Goal: Communication & Community: Answer question/provide support

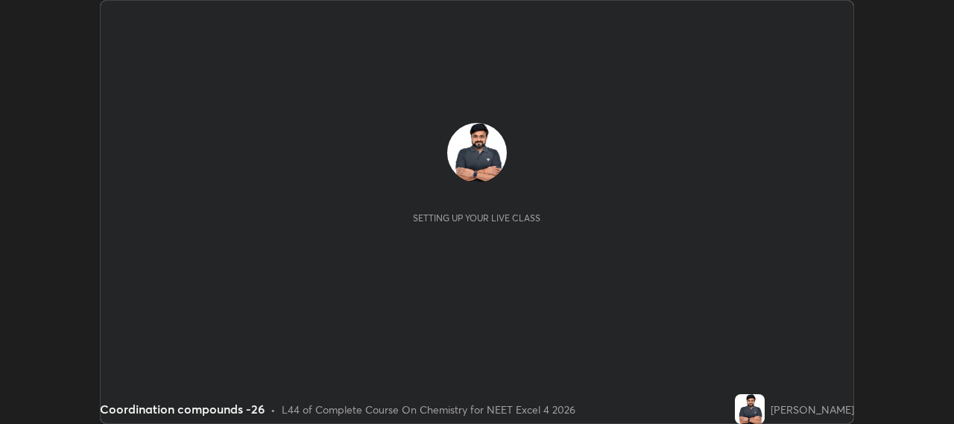
scroll to position [424, 953]
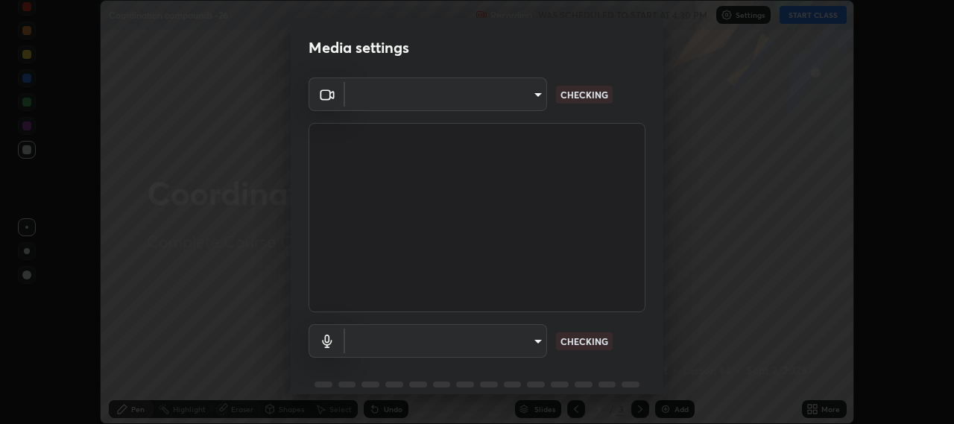
type input "b317e01ce44dabc3be8dd9fbd21c4c94838353ba5ba3926cf423050bf086703d"
click at [529, 335] on body "Erase all Coordination compounds -26 Recording WAS SCHEDULED TO START AT 4:30 P…" at bounding box center [477, 212] width 954 height 424
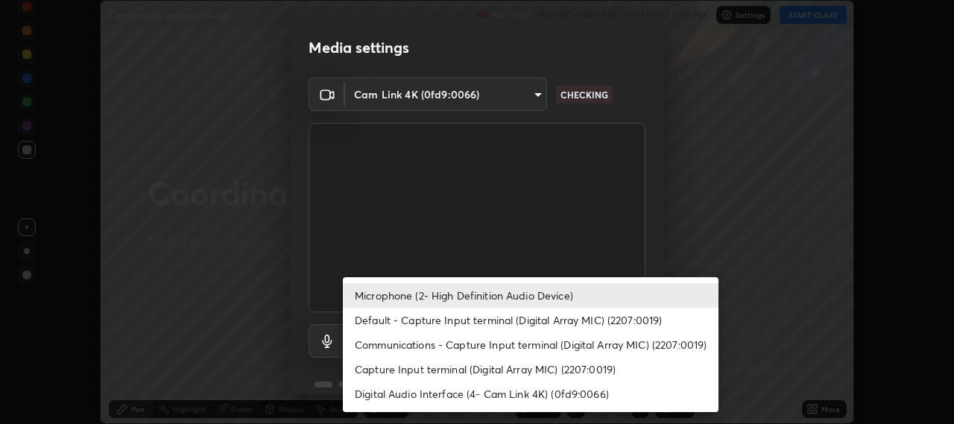
click at [479, 320] on li "Default - Capture Input terminal (Digital Array MIC) (2207:0019)" at bounding box center [531, 320] width 376 height 25
type input "default"
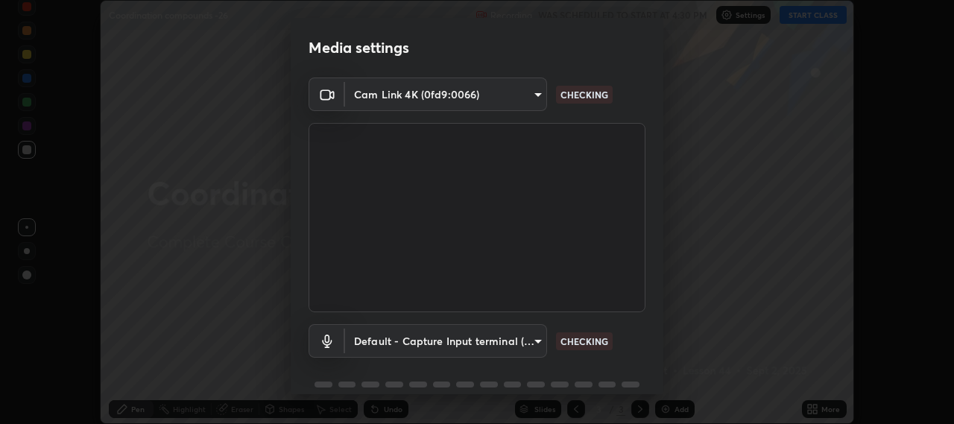
scroll to position [65, 0]
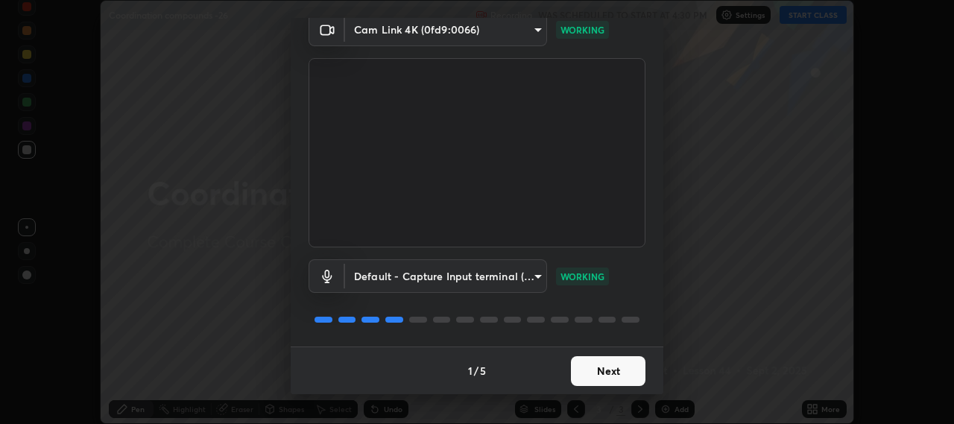
click at [588, 370] on button "Next" at bounding box center [608, 371] width 75 height 30
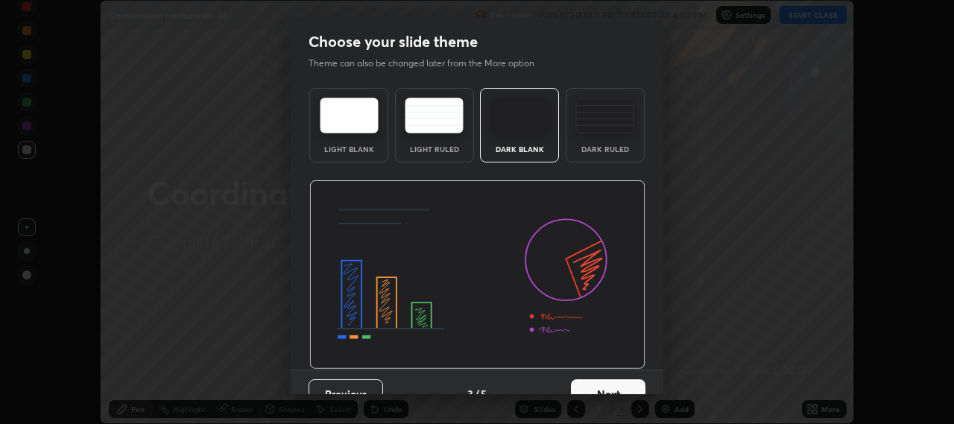
click at [589, 379] on button "Next" at bounding box center [608, 394] width 75 height 30
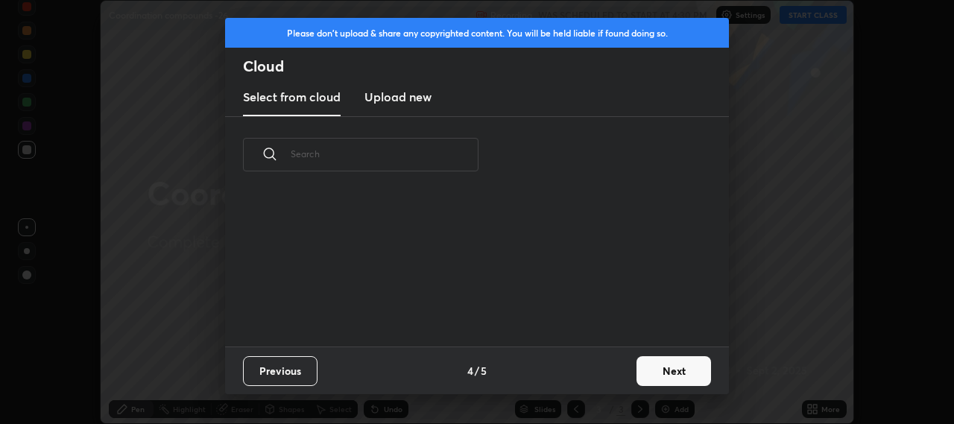
scroll to position [154, 478]
click at [650, 365] on button "Next" at bounding box center [673, 371] width 75 height 30
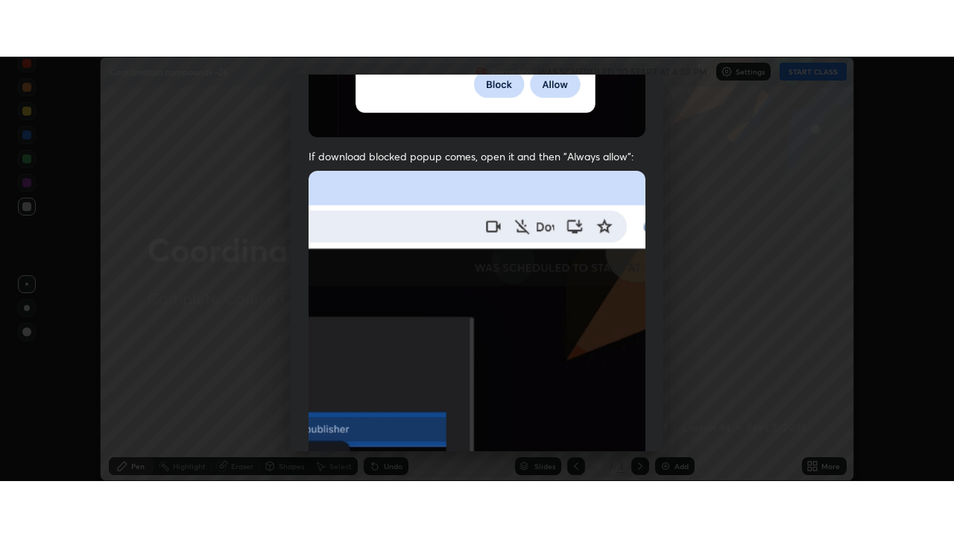
scroll to position [369, 0]
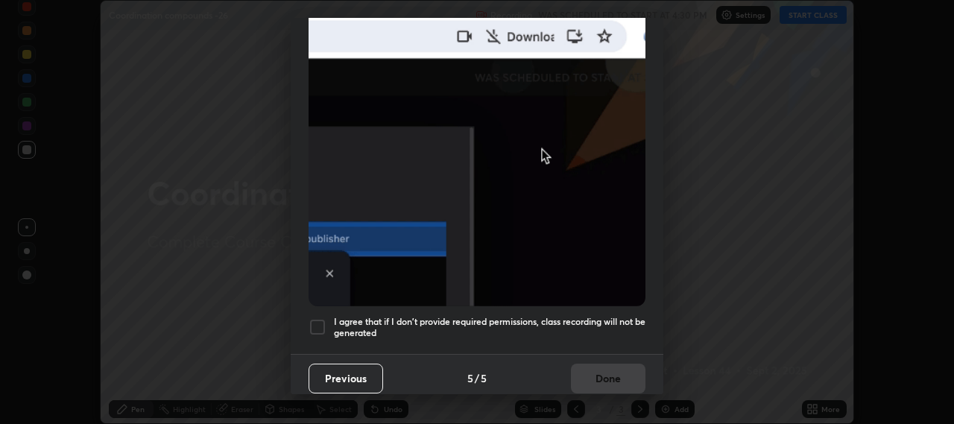
click at [316, 318] on div at bounding box center [317, 327] width 18 height 18
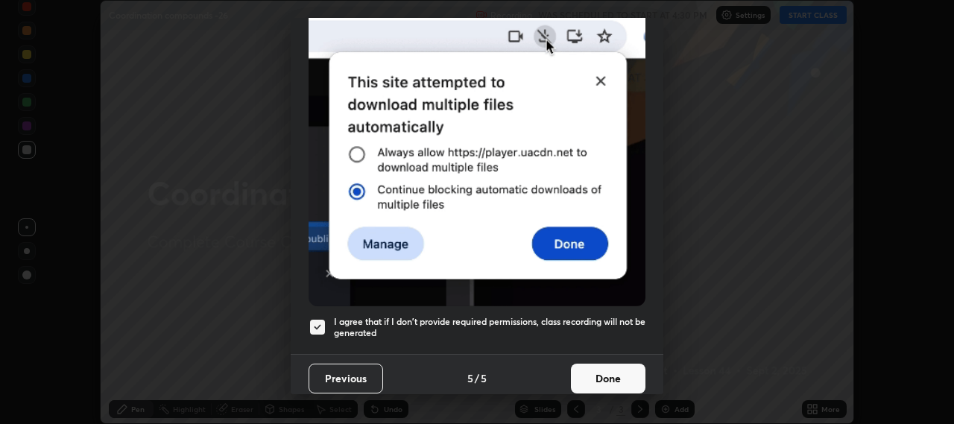
click at [592, 371] on button "Done" at bounding box center [608, 379] width 75 height 30
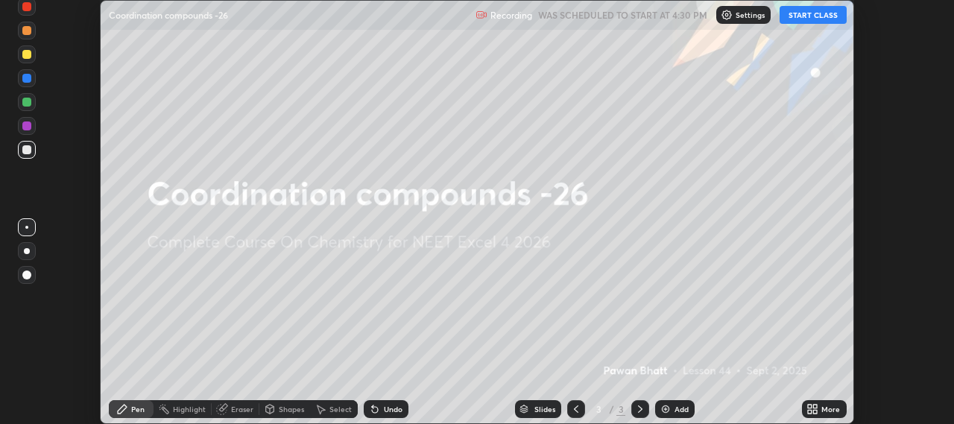
click at [814, 16] on button "START CLASS" at bounding box center [812, 15] width 67 height 18
click at [813, 407] on icon at bounding box center [812, 409] width 12 height 12
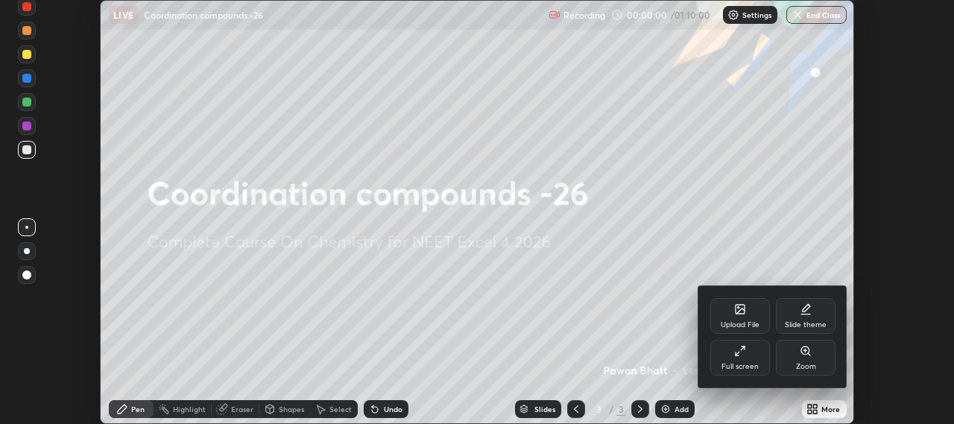
click at [742, 349] on icon at bounding box center [740, 351] width 12 height 12
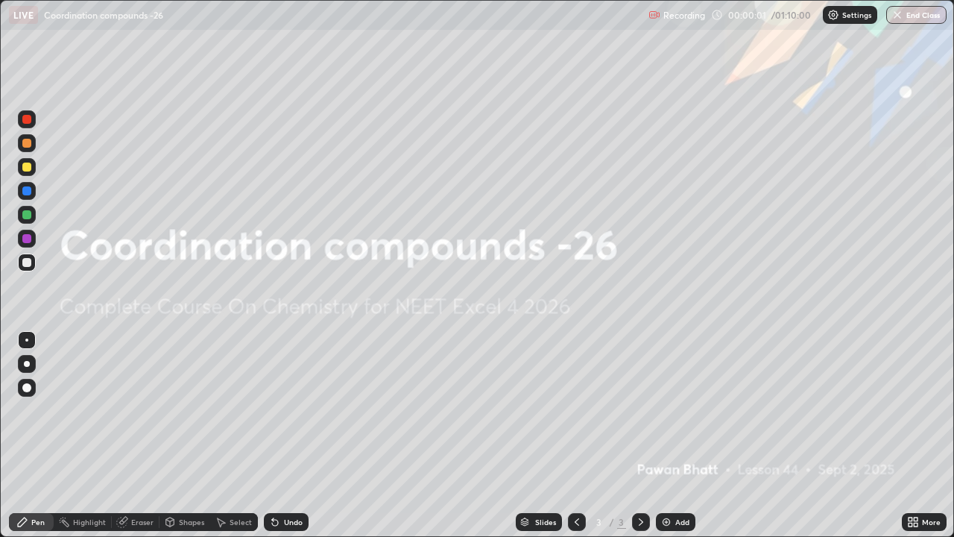
scroll to position [537, 954]
click at [670, 423] on div "Add" at bounding box center [675, 522] width 39 height 18
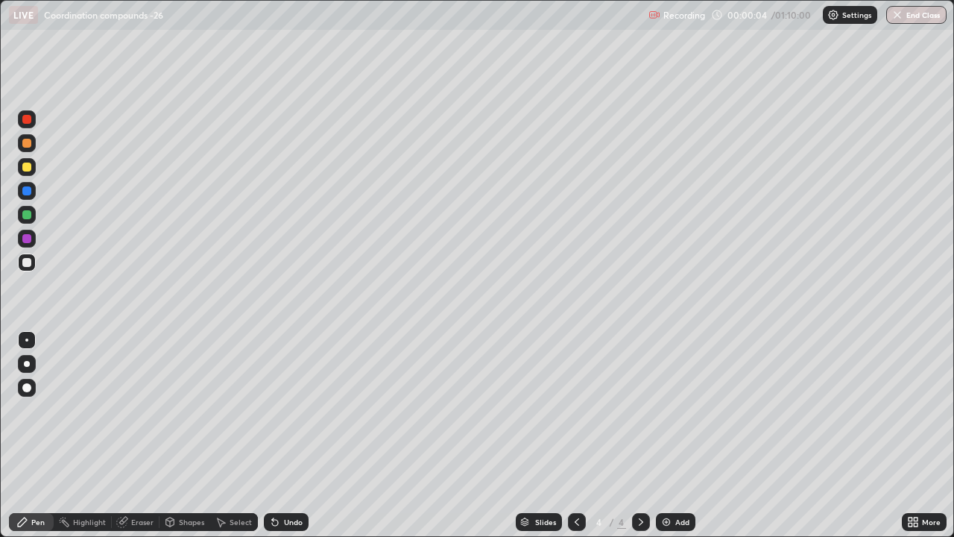
click at [25, 365] on div at bounding box center [27, 364] width 6 height 6
click at [23, 169] on div at bounding box center [26, 166] width 9 height 9
click at [189, 423] on div "Shapes" at bounding box center [184, 522] width 51 height 18
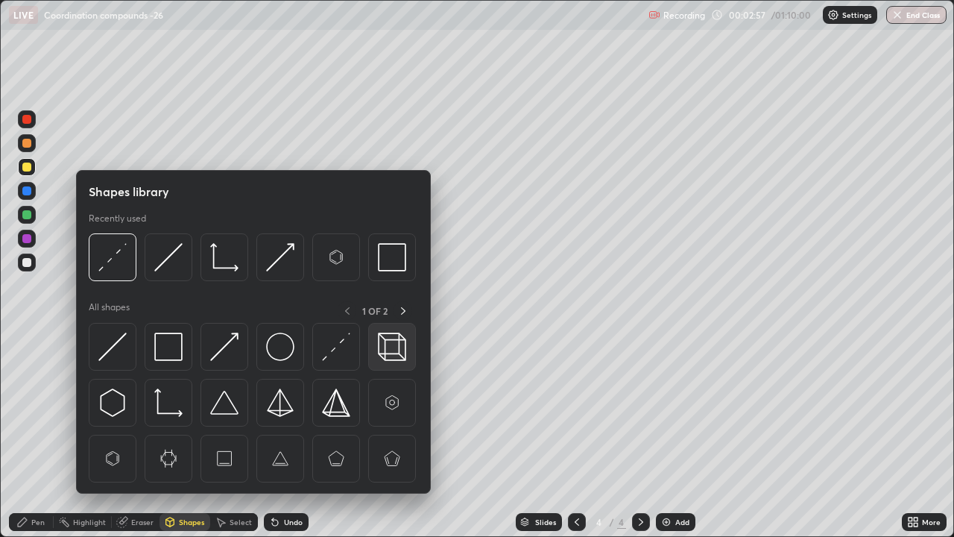
click at [393, 347] on img at bounding box center [392, 346] width 28 height 28
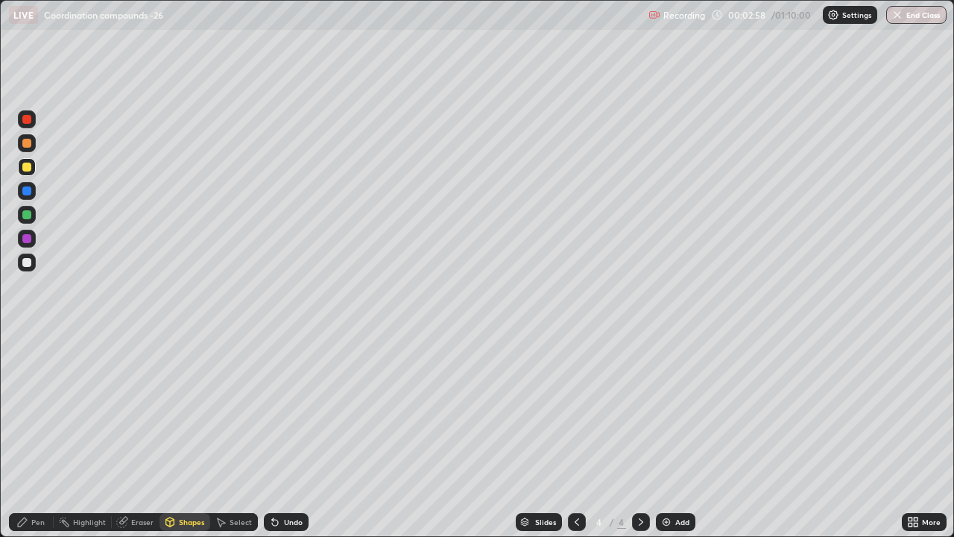
click at [671, 423] on div "Add" at bounding box center [675, 522] width 39 height 18
click at [35, 423] on div "Pen" at bounding box center [37, 521] width 13 height 7
click at [27, 215] on div at bounding box center [26, 214] width 9 height 9
click at [176, 423] on div "Shapes" at bounding box center [184, 522] width 51 height 18
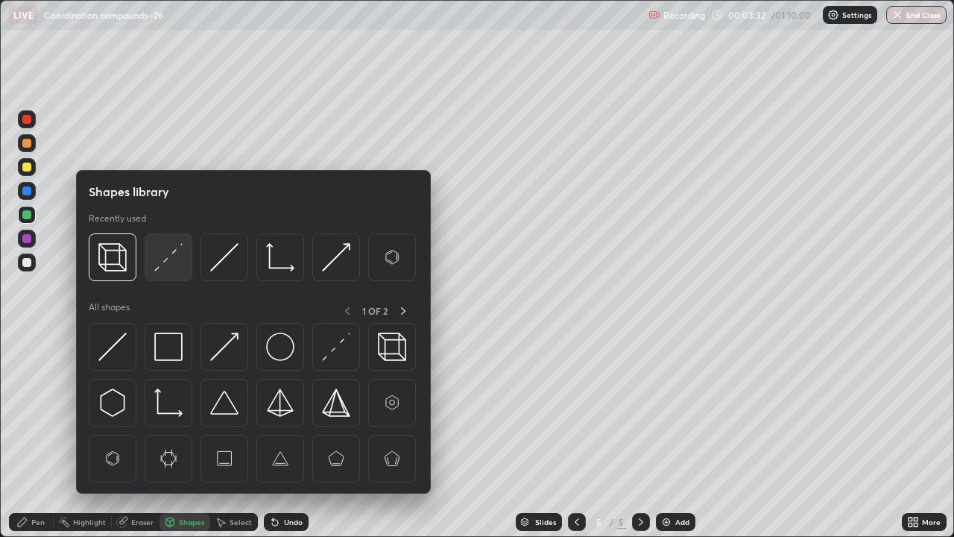
click at [168, 268] on img at bounding box center [168, 257] width 28 height 28
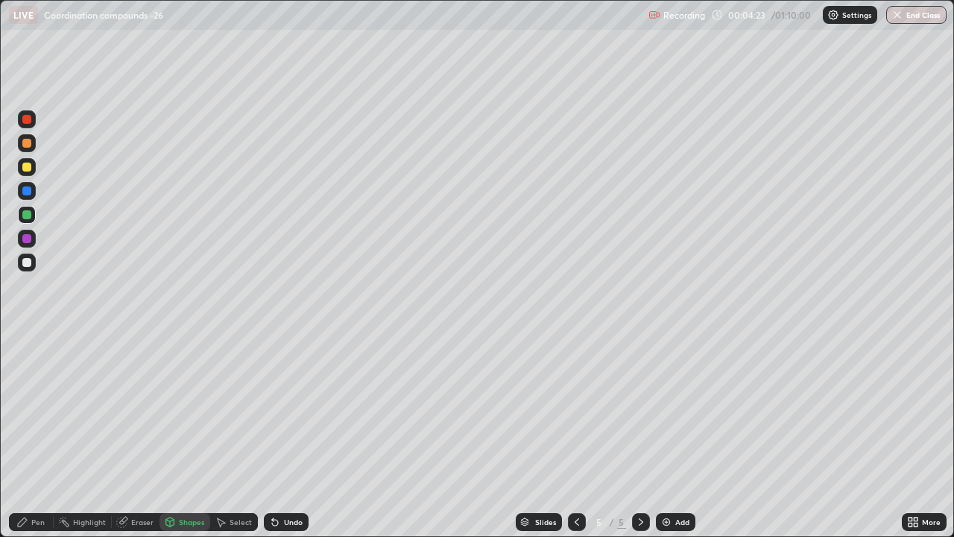
click at [190, 423] on div "Shapes" at bounding box center [191, 521] width 25 height 7
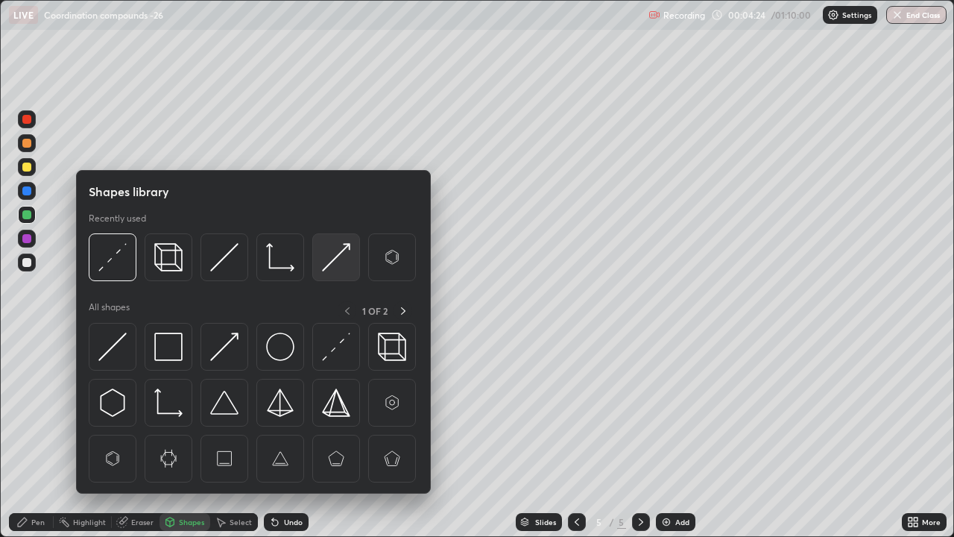
click at [330, 263] on img at bounding box center [336, 257] width 28 height 28
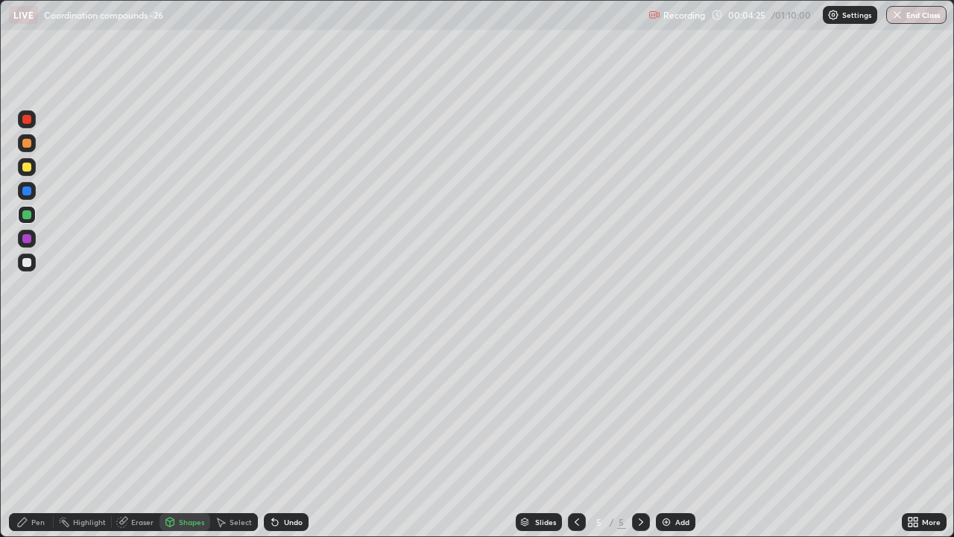
click at [28, 268] on div at bounding box center [27, 262] width 18 height 18
click at [25, 423] on icon at bounding box center [22, 521] width 9 height 9
click at [28, 144] on div at bounding box center [26, 143] width 9 height 9
click at [26, 261] on div at bounding box center [26, 262] width 9 height 9
click at [28, 145] on div at bounding box center [26, 143] width 9 height 9
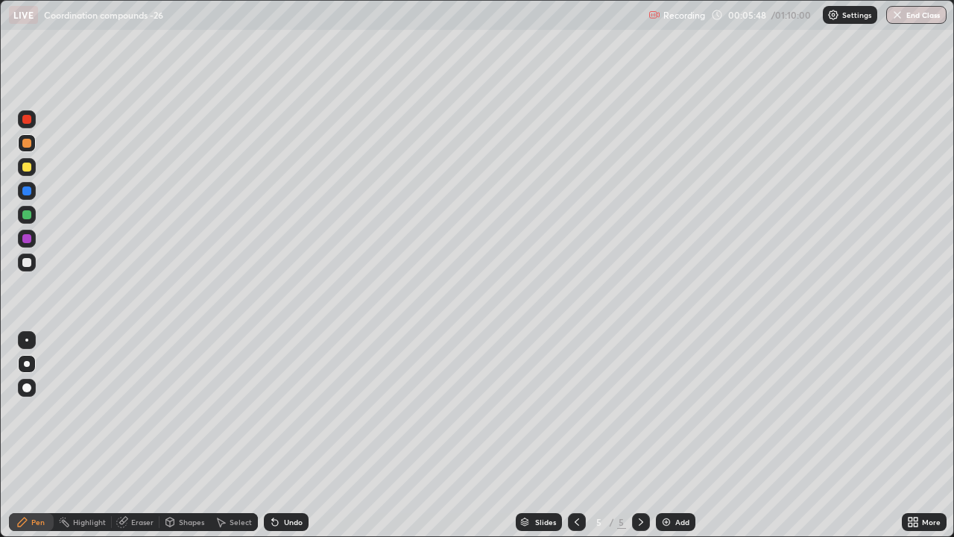
click at [26, 215] on div at bounding box center [26, 214] width 9 height 9
click at [131, 423] on div "Eraser" at bounding box center [142, 521] width 22 height 7
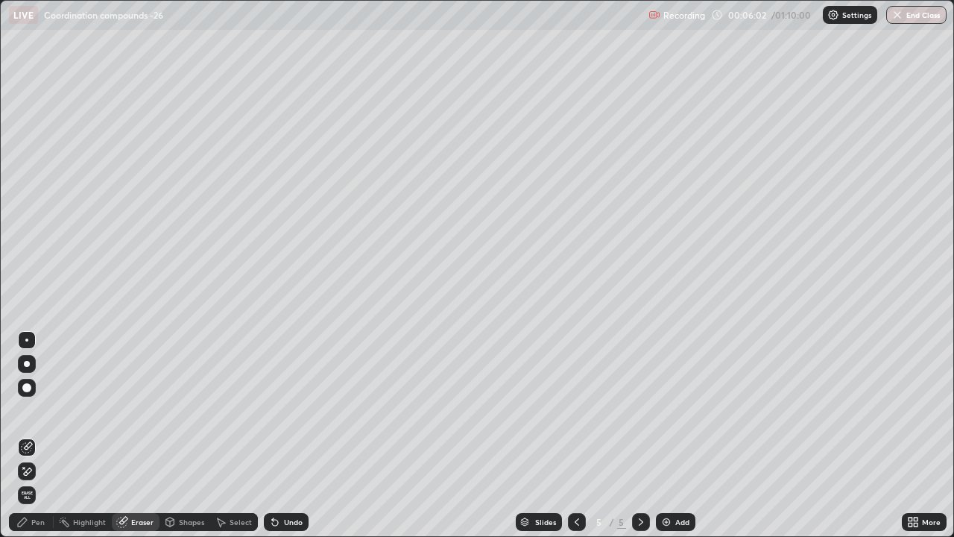
click at [31, 423] on div "Pen" at bounding box center [31, 522] width 45 height 18
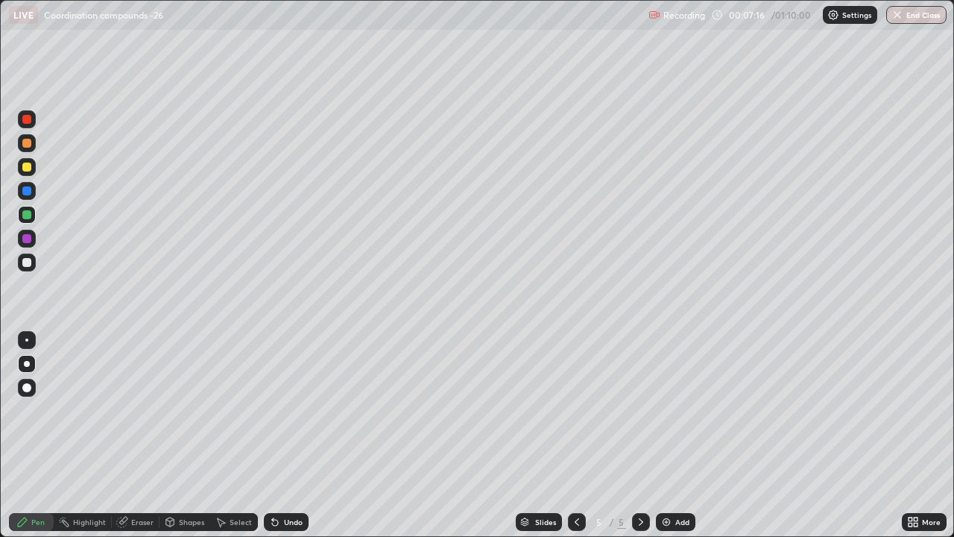
click at [666, 423] on img at bounding box center [666, 522] width 12 height 12
click at [183, 423] on div "Shapes" at bounding box center [191, 521] width 25 height 7
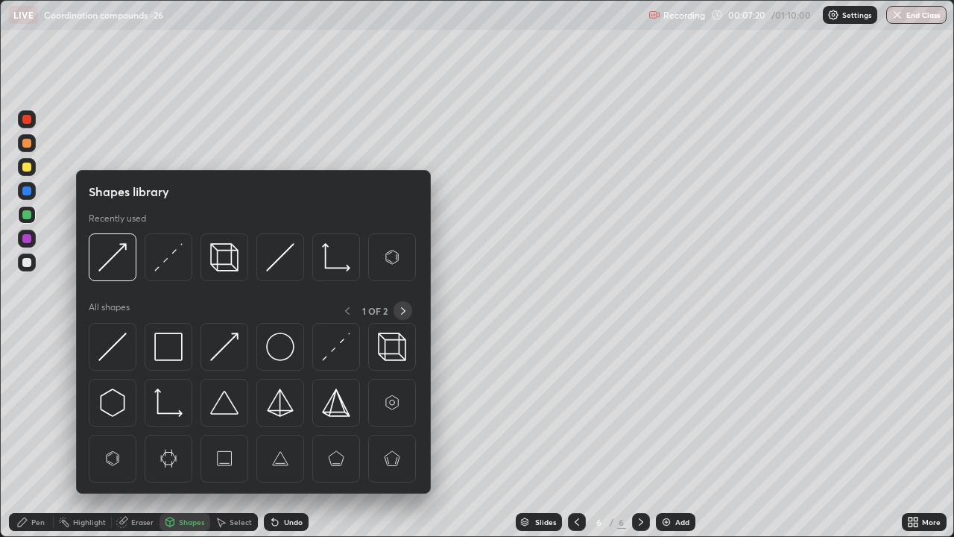
click at [401, 308] on icon at bounding box center [403, 311] width 12 height 12
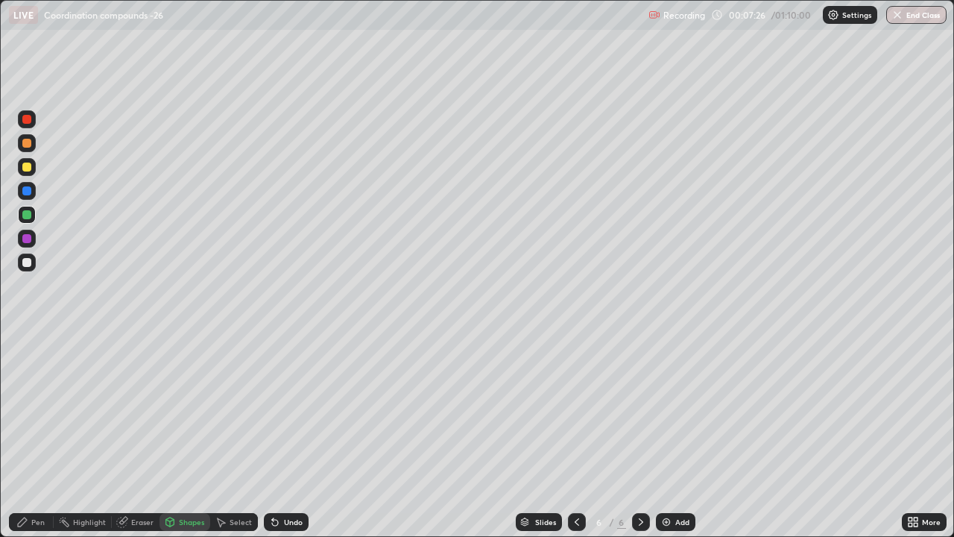
click at [38, 423] on div "Pen" at bounding box center [37, 521] width 13 height 7
click at [26, 260] on div at bounding box center [26, 262] width 9 height 9
click at [232, 423] on div "Select" at bounding box center [241, 521] width 22 height 7
click at [185, 423] on div "Shapes" at bounding box center [191, 521] width 25 height 7
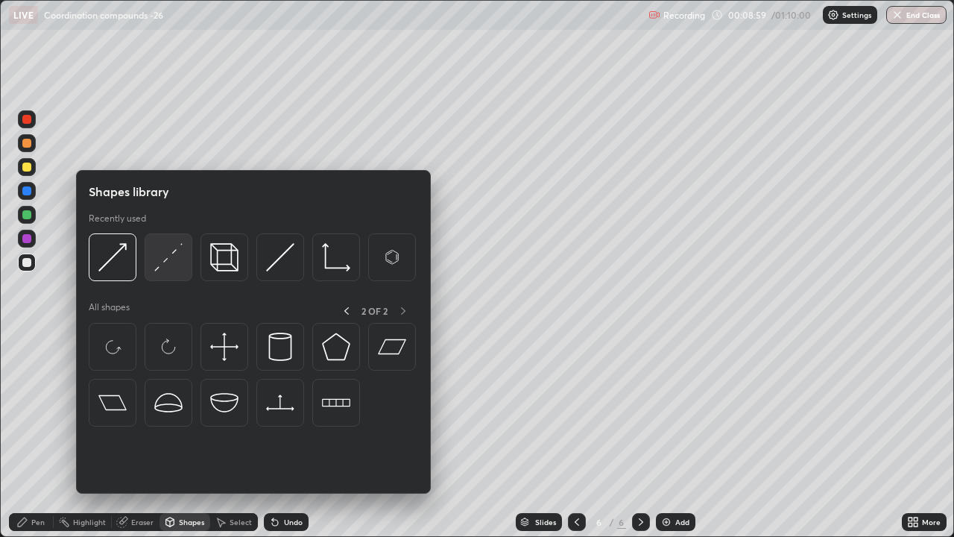
click at [171, 263] on img at bounding box center [168, 257] width 28 height 28
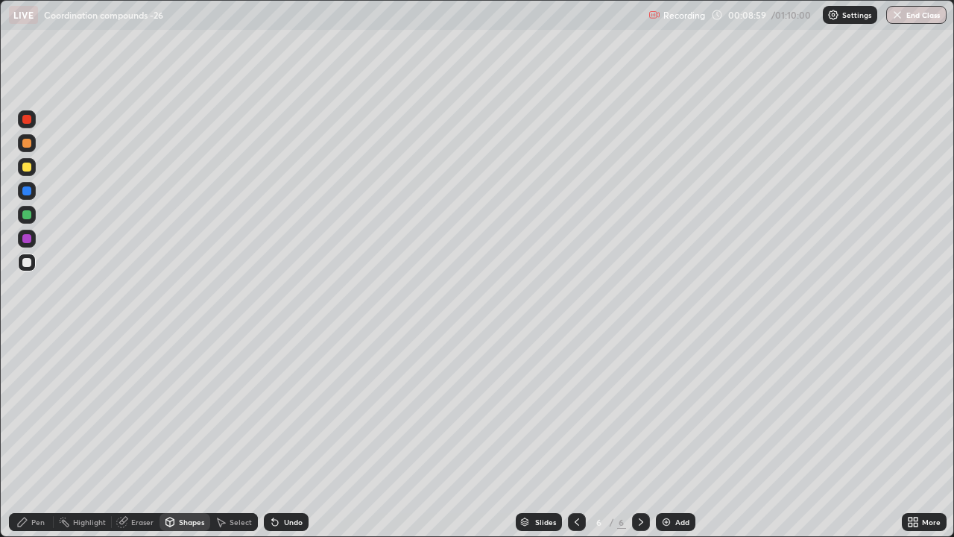
click at [28, 164] on div at bounding box center [26, 166] width 9 height 9
click at [38, 423] on div "Pen" at bounding box center [31, 522] width 45 height 18
click at [27, 263] on div at bounding box center [26, 262] width 9 height 9
click at [575, 423] on icon at bounding box center [577, 521] width 4 height 7
click at [639, 423] on icon at bounding box center [641, 521] width 4 height 7
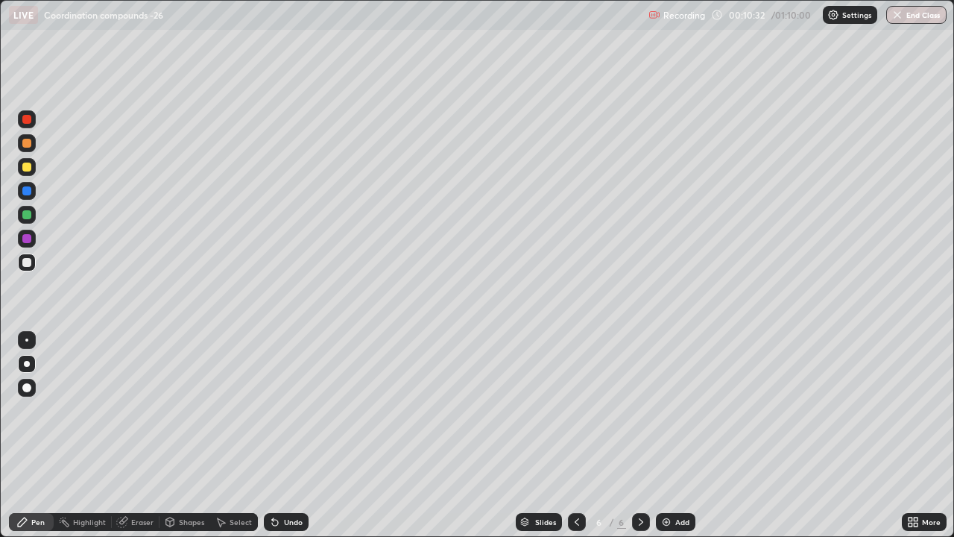
click at [181, 423] on div "Shapes" at bounding box center [191, 521] width 25 height 7
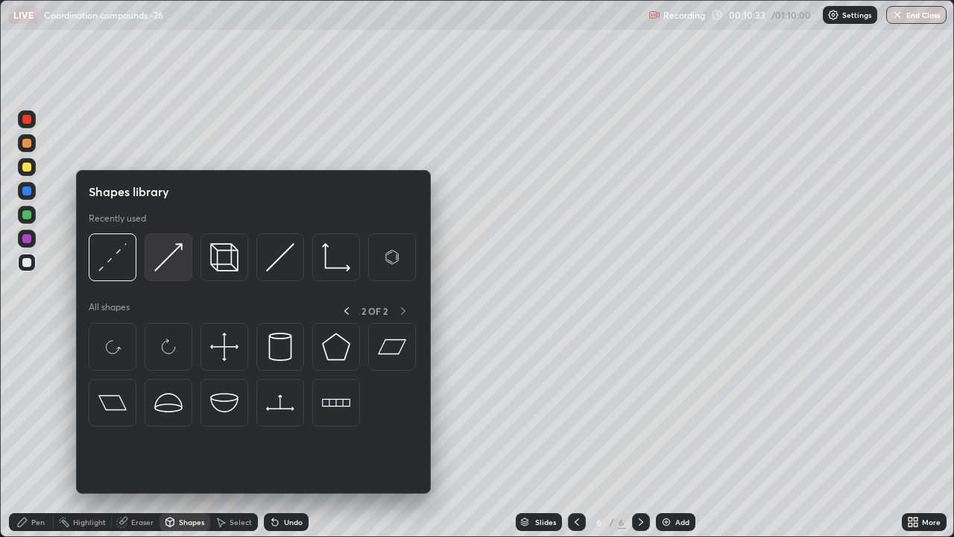
click at [177, 256] on img at bounding box center [168, 257] width 28 height 28
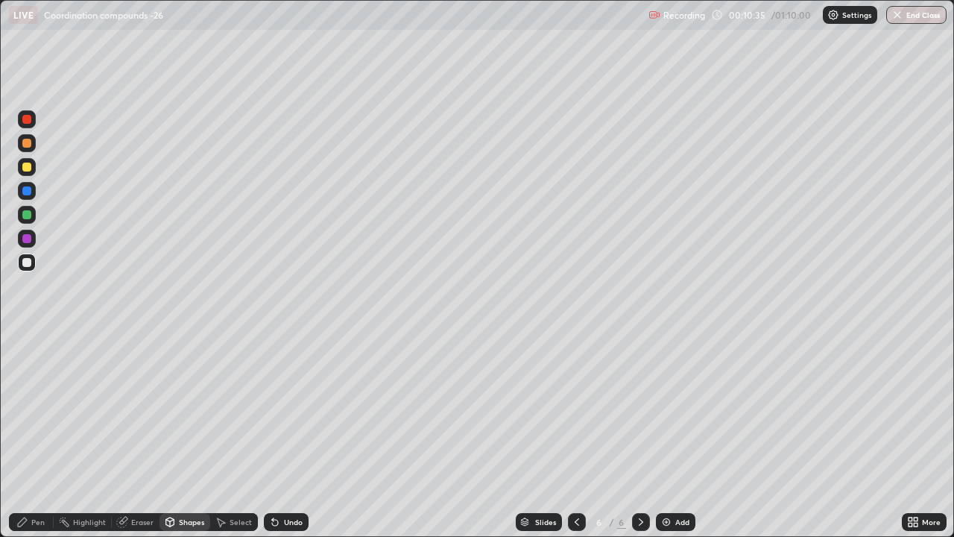
click at [26, 168] on div at bounding box center [26, 166] width 9 height 9
click at [29, 423] on div "Pen" at bounding box center [31, 522] width 45 height 18
click at [28, 215] on div at bounding box center [26, 214] width 9 height 9
click at [182, 423] on div "Shapes" at bounding box center [191, 521] width 25 height 7
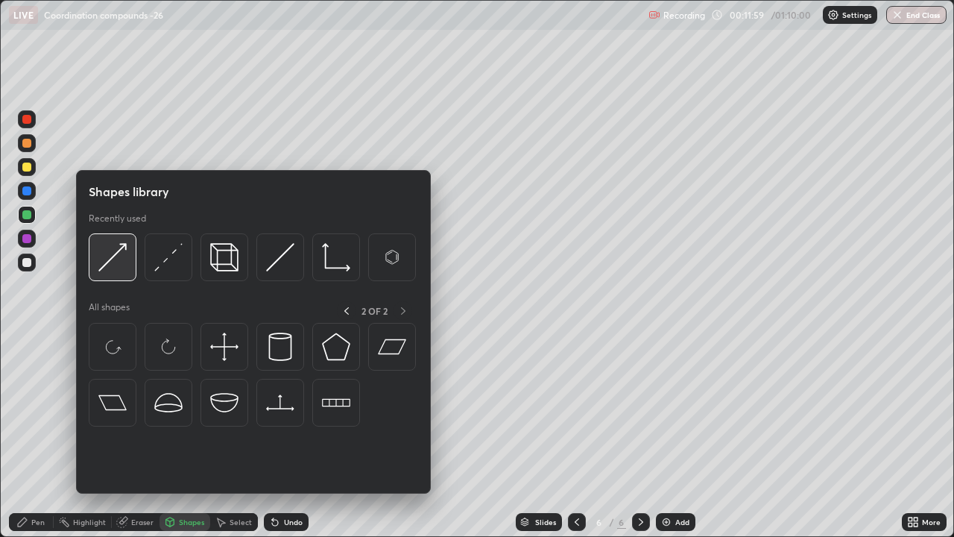
click at [115, 262] on img at bounding box center [112, 257] width 28 height 28
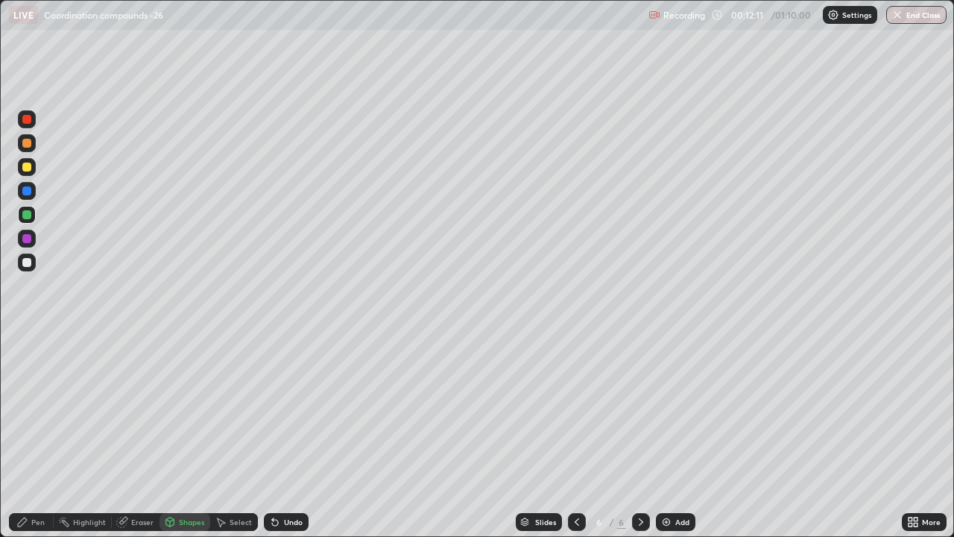
click at [43, 423] on div "Pen" at bounding box center [37, 521] width 13 height 7
click at [575, 423] on icon at bounding box center [577, 522] width 12 height 12
click at [639, 423] on icon at bounding box center [641, 522] width 12 height 12
click at [668, 423] on img at bounding box center [666, 522] width 12 height 12
click at [30, 261] on div at bounding box center [26, 262] width 9 height 9
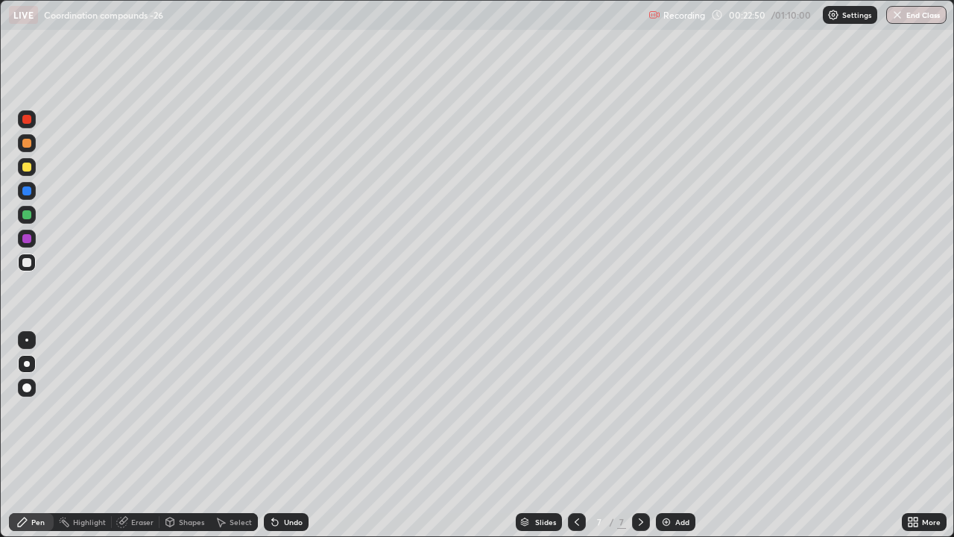
click at [137, 423] on div "Eraser" at bounding box center [142, 521] width 22 height 7
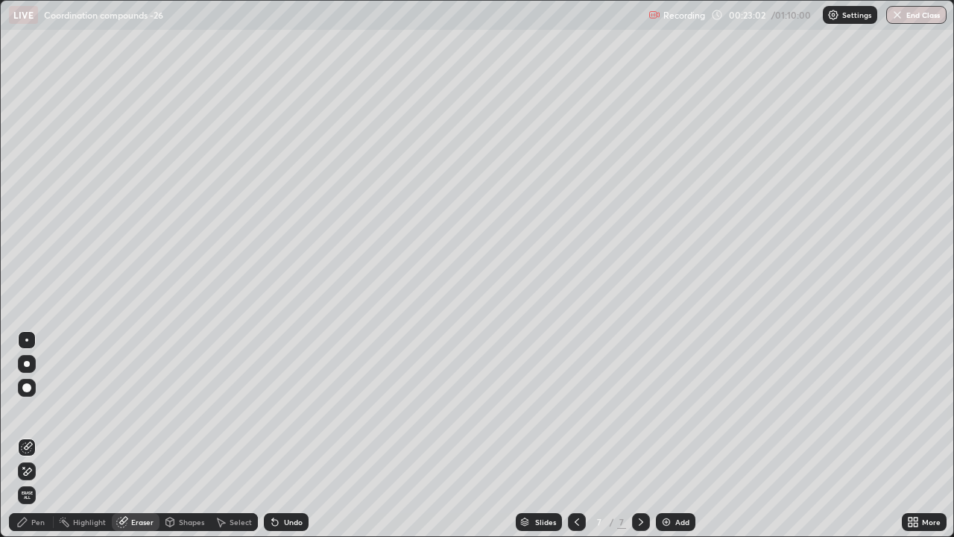
click at [31, 423] on div "Pen" at bounding box center [31, 522] width 45 height 18
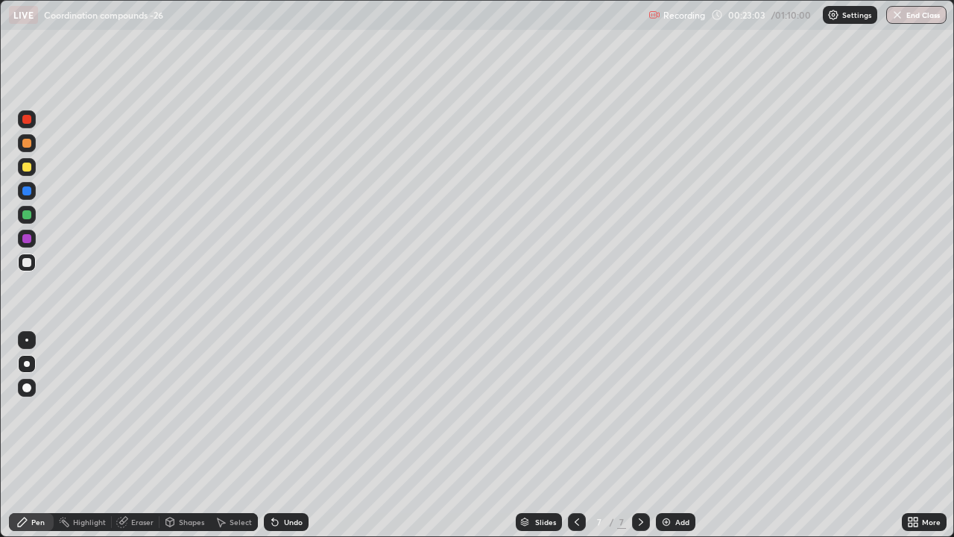
click at [28, 217] on div at bounding box center [26, 214] width 9 height 9
click at [140, 423] on div "Eraser" at bounding box center [142, 521] width 22 height 7
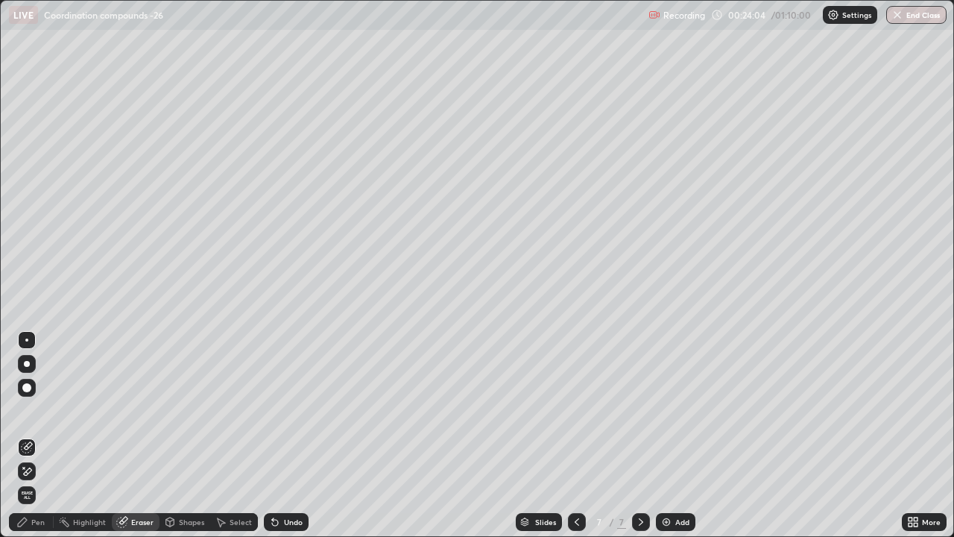
click at [36, 423] on div "Pen" at bounding box center [37, 521] width 13 height 7
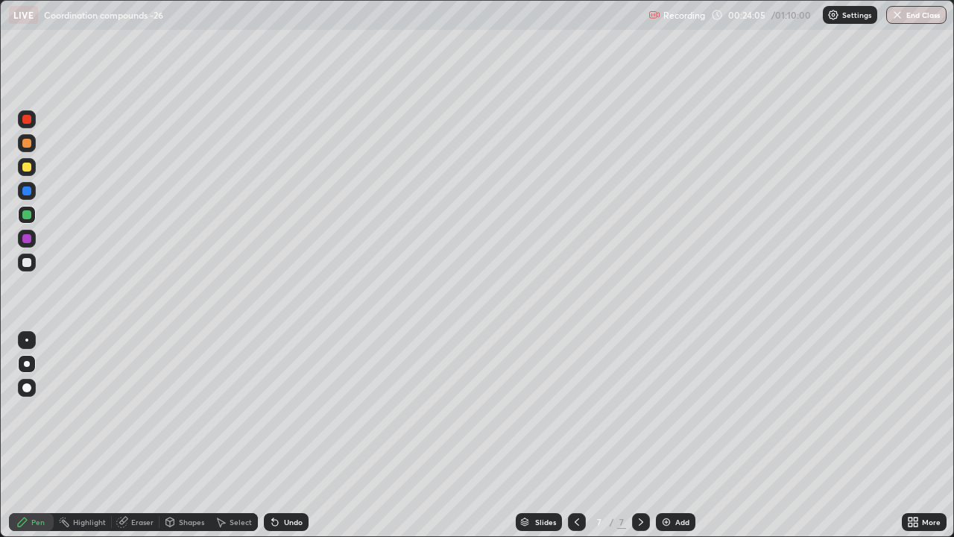
click at [28, 262] on div at bounding box center [26, 262] width 9 height 9
click at [669, 423] on img at bounding box center [666, 522] width 12 height 12
click at [142, 423] on div "Eraser" at bounding box center [142, 521] width 22 height 7
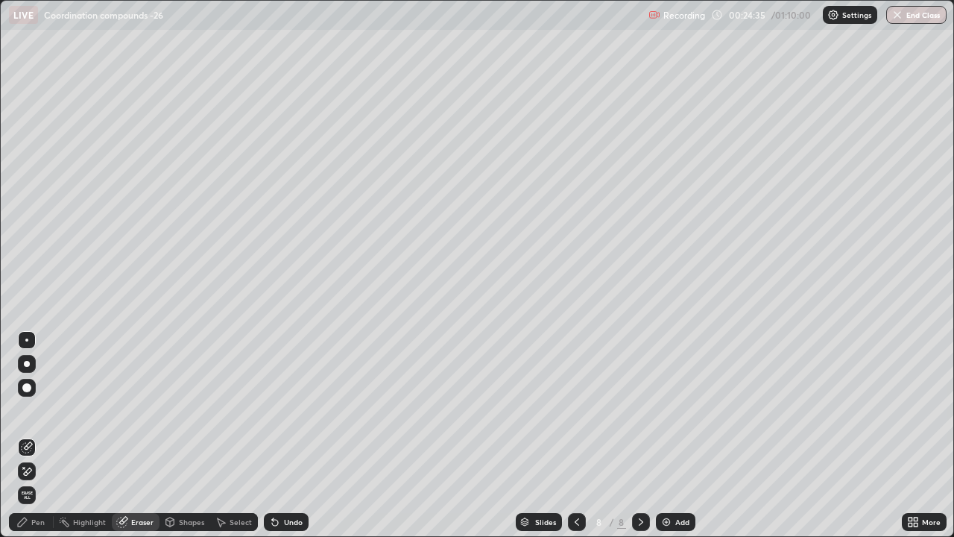
click at [41, 423] on div "Pen" at bounding box center [37, 521] width 13 height 7
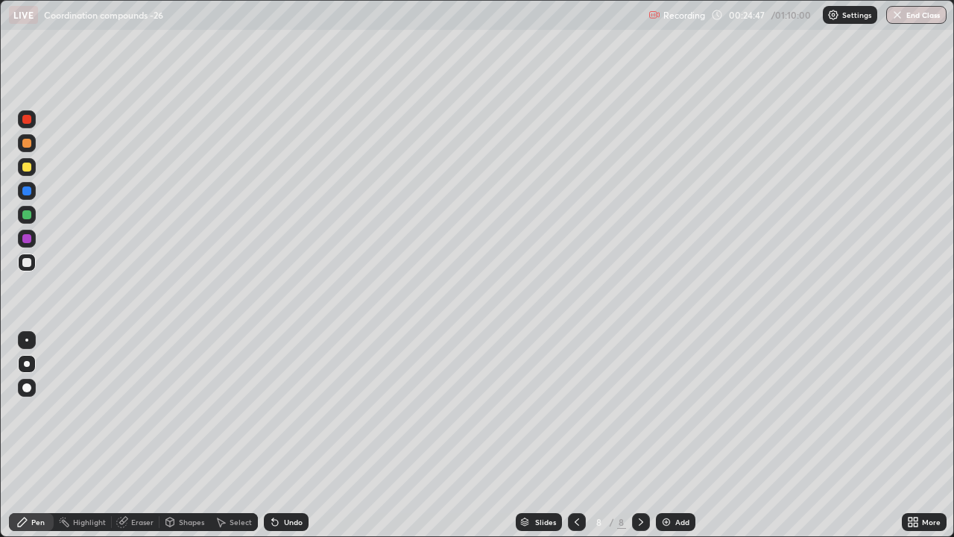
click at [277, 423] on icon at bounding box center [275, 522] width 12 height 12
click at [571, 423] on icon at bounding box center [577, 522] width 12 height 12
click at [639, 423] on icon at bounding box center [641, 522] width 12 height 12
click at [577, 423] on icon at bounding box center [577, 522] width 12 height 12
click at [641, 423] on icon at bounding box center [641, 522] width 12 height 12
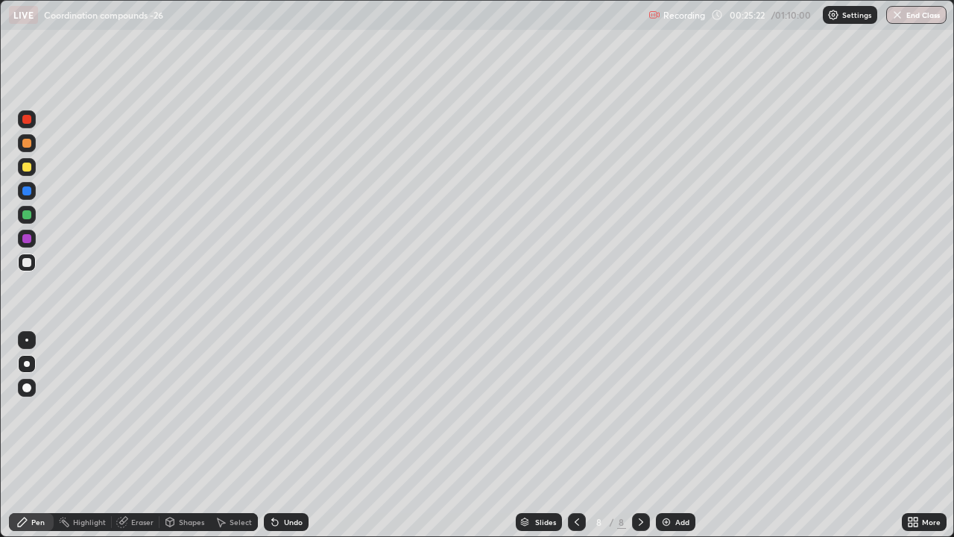
click at [575, 423] on icon at bounding box center [577, 522] width 12 height 12
click at [637, 423] on icon at bounding box center [641, 522] width 12 height 12
click at [577, 423] on icon at bounding box center [577, 521] width 4 height 7
click at [639, 423] on icon at bounding box center [641, 522] width 12 height 12
click at [577, 423] on icon at bounding box center [577, 522] width 12 height 12
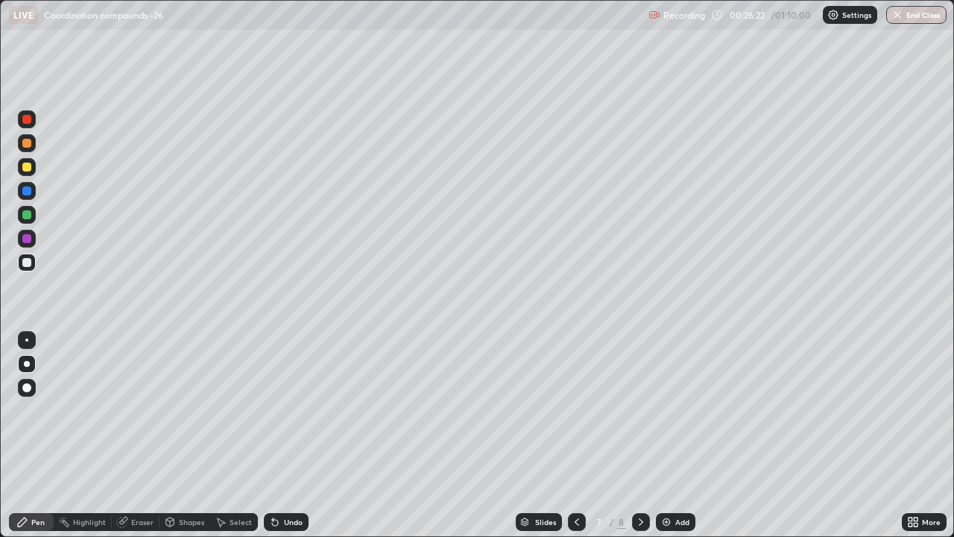
click at [576, 423] on icon at bounding box center [577, 522] width 12 height 12
click at [639, 423] on icon at bounding box center [641, 522] width 12 height 12
click at [575, 423] on icon at bounding box center [577, 522] width 12 height 12
click at [635, 423] on icon at bounding box center [641, 522] width 12 height 12
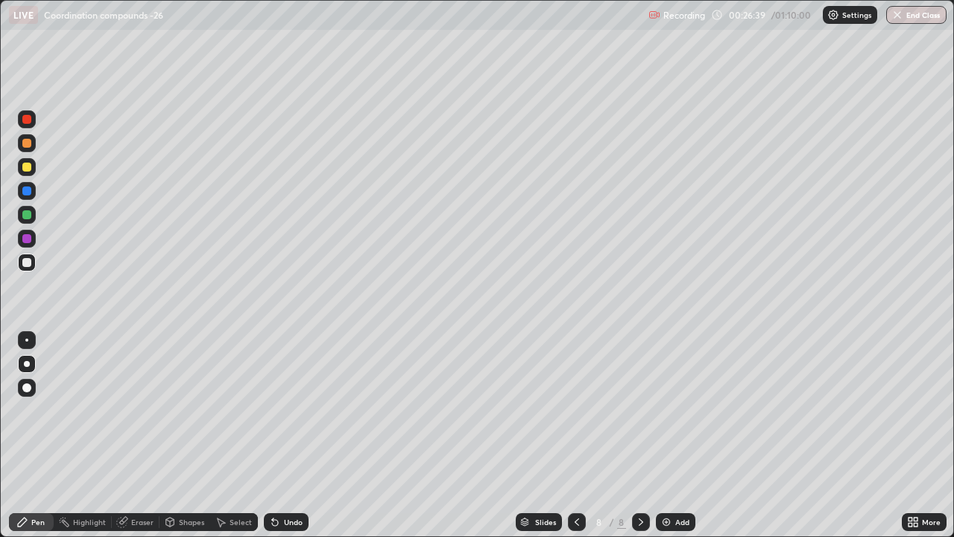
click at [575, 423] on icon at bounding box center [577, 522] width 12 height 12
click at [639, 423] on icon at bounding box center [641, 522] width 12 height 12
click at [576, 423] on icon at bounding box center [577, 521] width 4 height 7
click at [575, 423] on icon at bounding box center [577, 522] width 12 height 12
click at [638, 423] on icon at bounding box center [641, 522] width 12 height 12
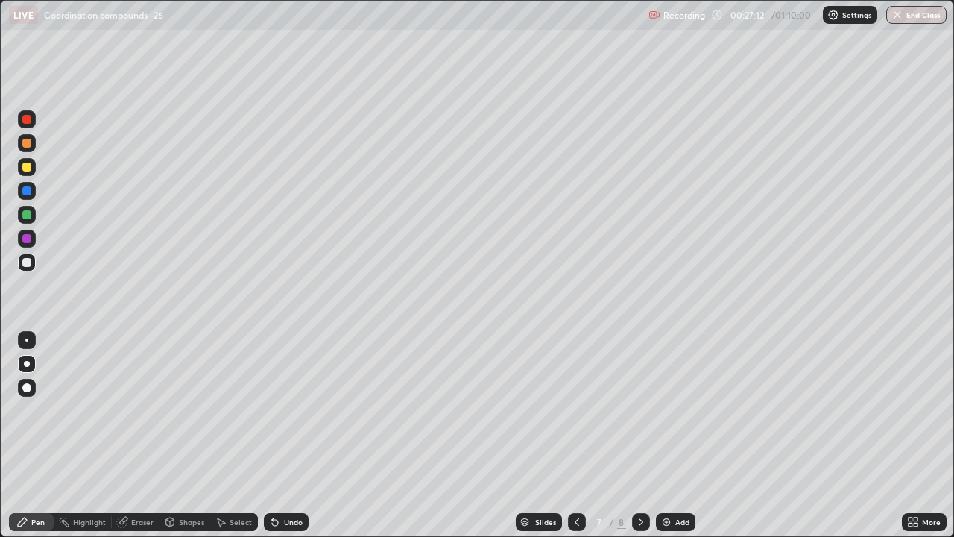
click at [641, 423] on icon at bounding box center [641, 522] width 12 height 12
click at [573, 423] on icon at bounding box center [577, 522] width 12 height 12
click at [575, 423] on icon at bounding box center [577, 522] width 12 height 12
click at [573, 423] on icon at bounding box center [577, 522] width 12 height 12
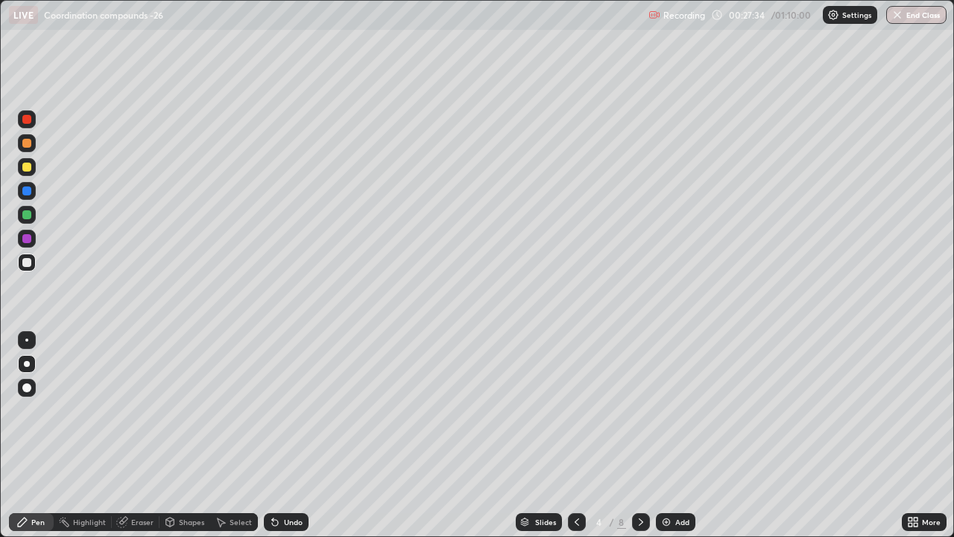
click at [577, 423] on icon at bounding box center [577, 522] width 12 height 12
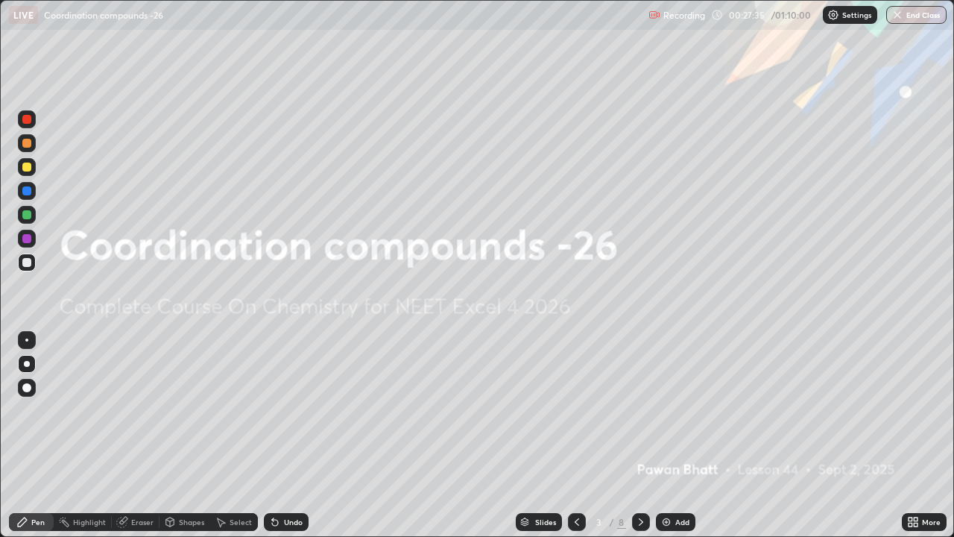
click at [641, 423] on icon at bounding box center [641, 522] width 12 height 12
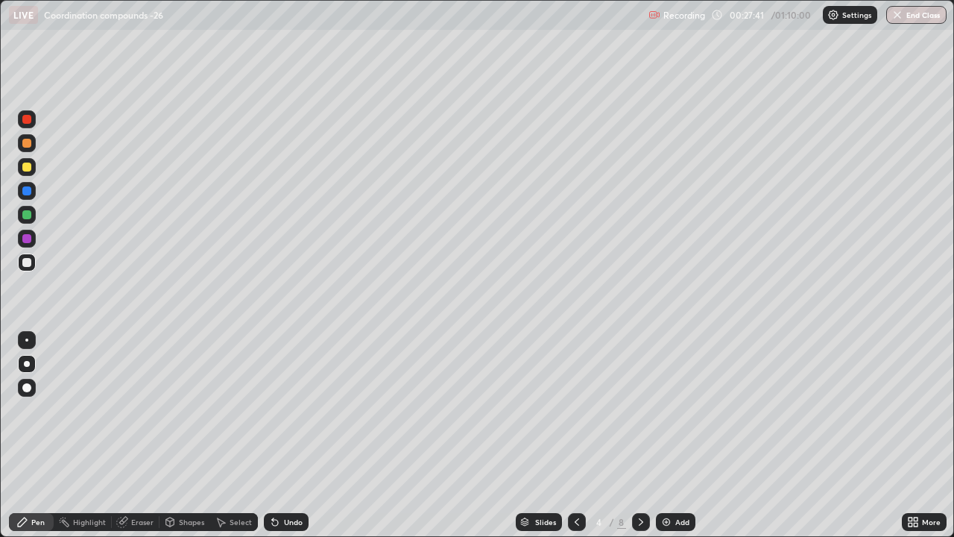
click at [639, 423] on icon at bounding box center [641, 522] width 12 height 12
click at [637, 423] on icon at bounding box center [641, 522] width 12 height 12
click at [639, 423] on icon at bounding box center [641, 522] width 12 height 12
click at [26, 170] on div at bounding box center [26, 166] width 9 height 9
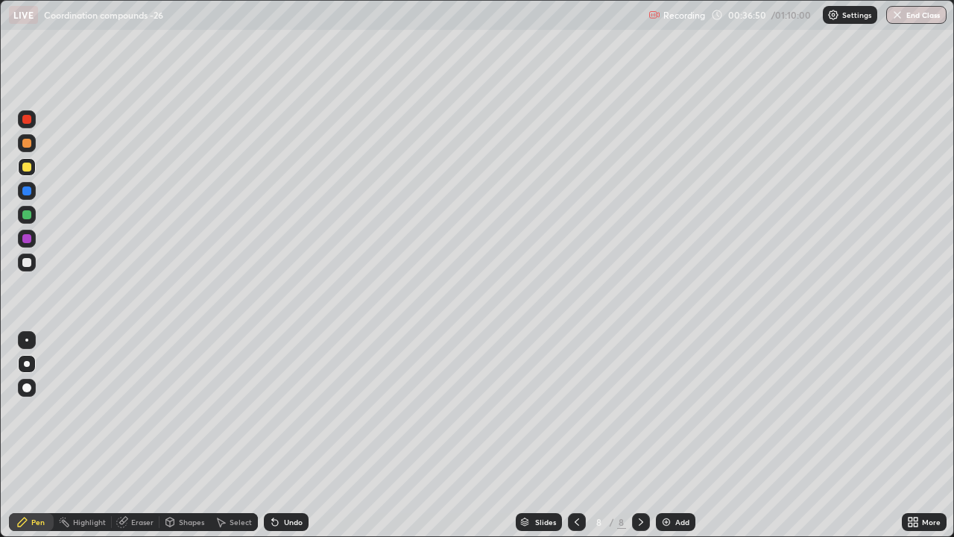
click at [663, 423] on img at bounding box center [666, 522] width 12 height 12
click at [576, 423] on icon at bounding box center [577, 522] width 12 height 12
click at [640, 423] on icon at bounding box center [641, 522] width 12 height 12
click at [675, 423] on div "Add" at bounding box center [682, 521] width 14 height 7
click at [575, 423] on icon at bounding box center [576, 522] width 12 height 12
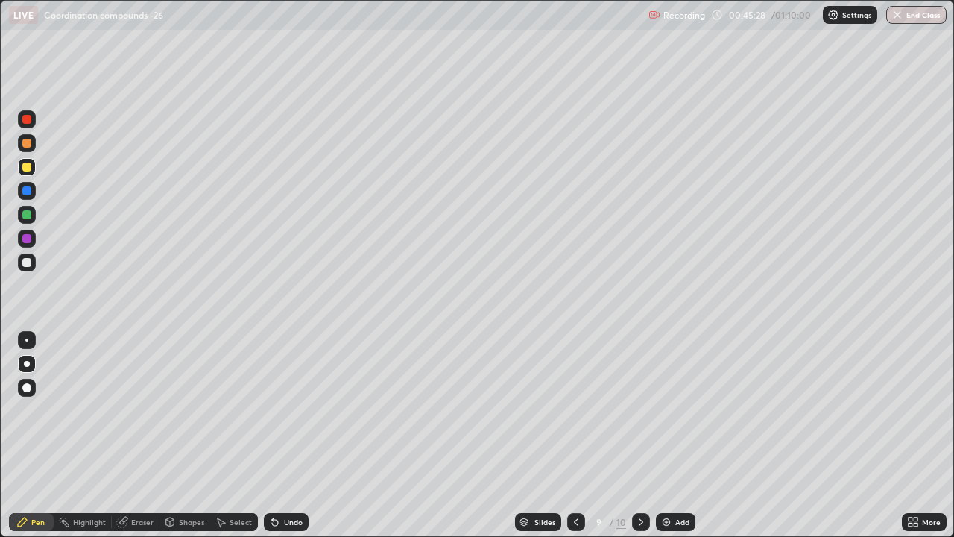
click at [27, 262] on div at bounding box center [26, 262] width 9 height 9
click at [643, 423] on icon at bounding box center [641, 522] width 12 height 12
click at [669, 423] on img at bounding box center [666, 522] width 12 height 12
click at [282, 423] on div "Undo" at bounding box center [286, 522] width 45 height 18
click at [133, 423] on div "Eraser" at bounding box center [136, 522] width 48 height 18
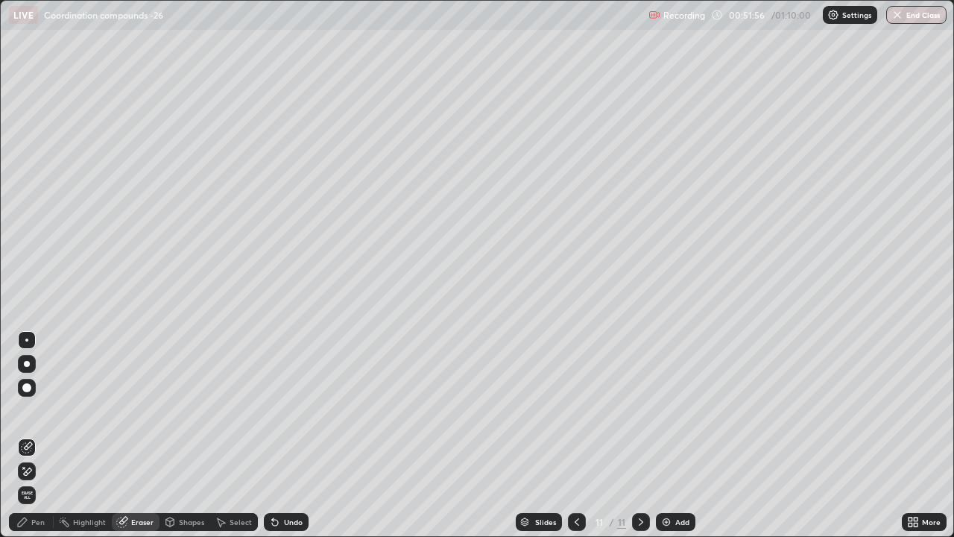
click at [36, 423] on div "Pen" at bounding box center [31, 522] width 45 height 18
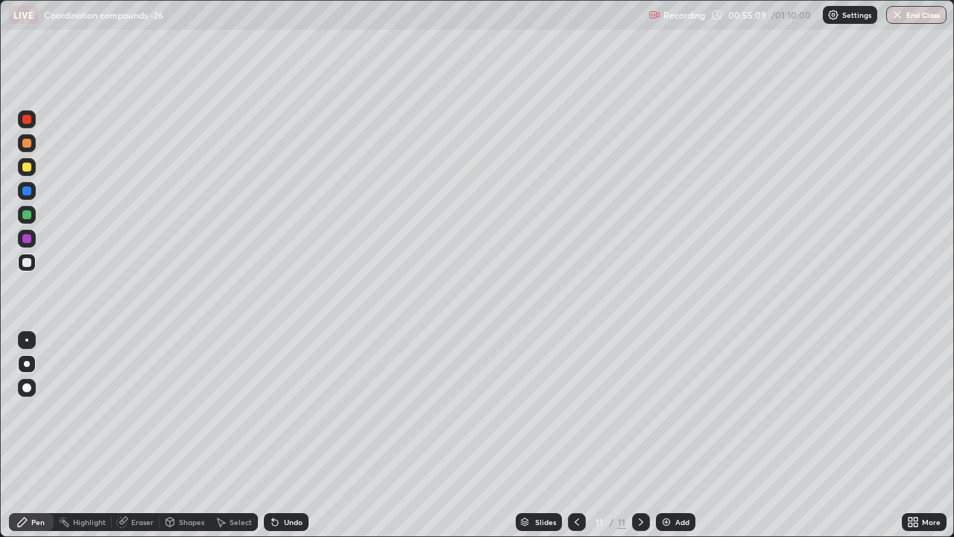
click at [673, 423] on div "Add" at bounding box center [675, 522] width 39 height 18
click at [27, 168] on div at bounding box center [26, 166] width 9 height 9
click at [664, 423] on img at bounding box center [666, 522] width 12 height 12
click at [920, 17] on button "End Class" at bounding box center [916, 15] width 59 height 18
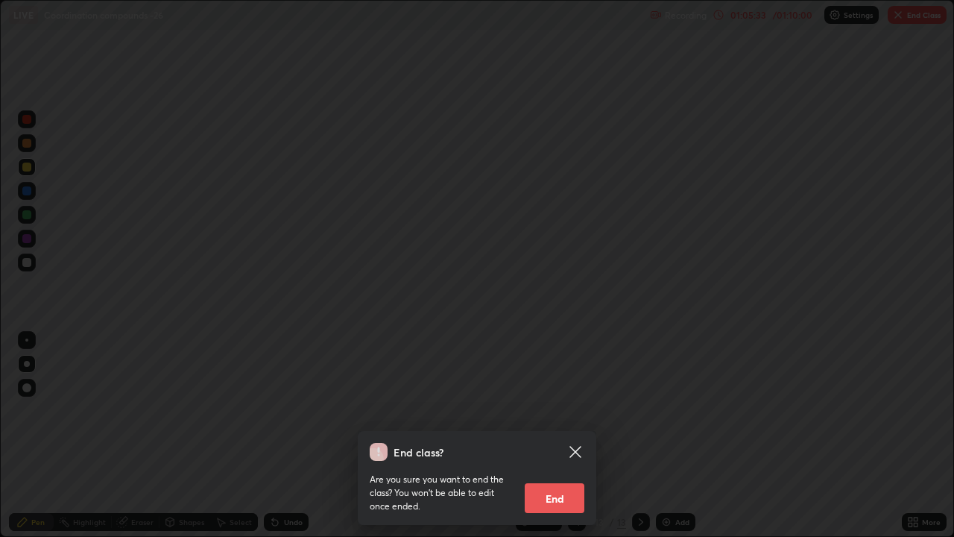
click at [562, 423] on button "End" at bounding box center [555, 498] width 60 height 30
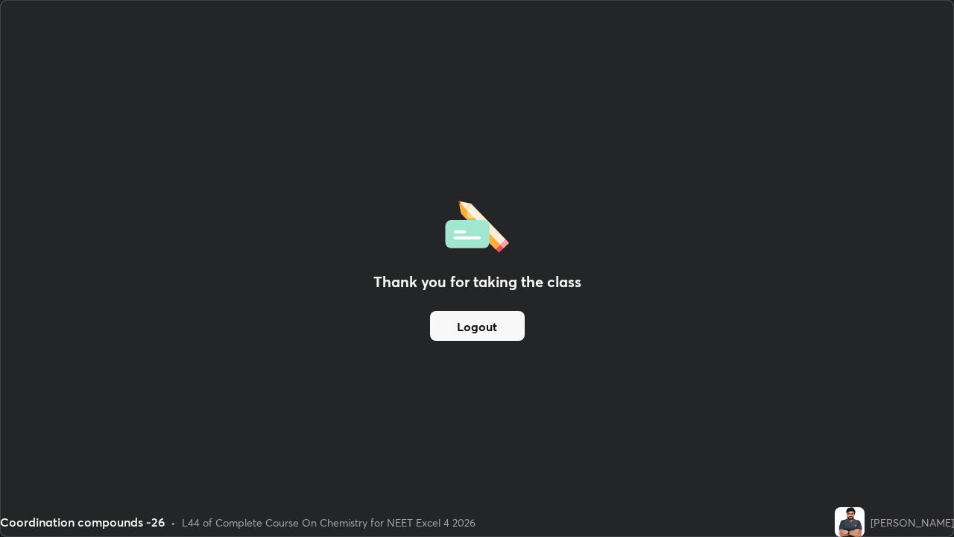
click at [478, 326] on button "Logout" at bounding box center [477, 326] width 95 height 30
click at [472, 324] on button "Logout" at bounding box center [477, 326] width 95 height 30
click at [461, 323] on button "Logout" at bounding box center [477, 326] width 95 height 30
